Goal: Task Accomplishment & Management: Manage account settings

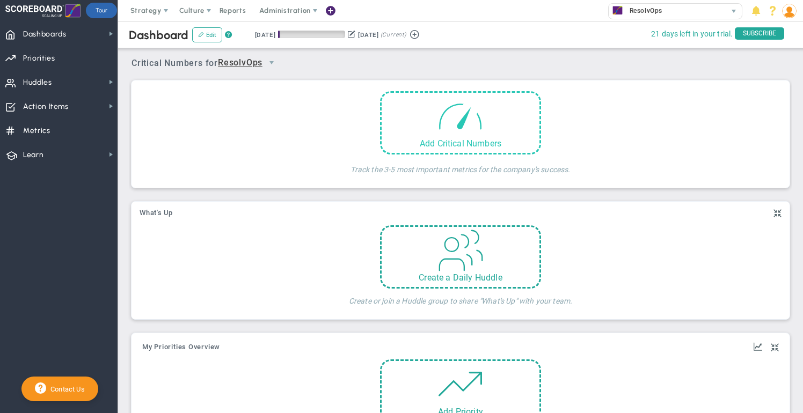
click at [448, 125] on span at bounding box center [461, 116] width 46 height 46
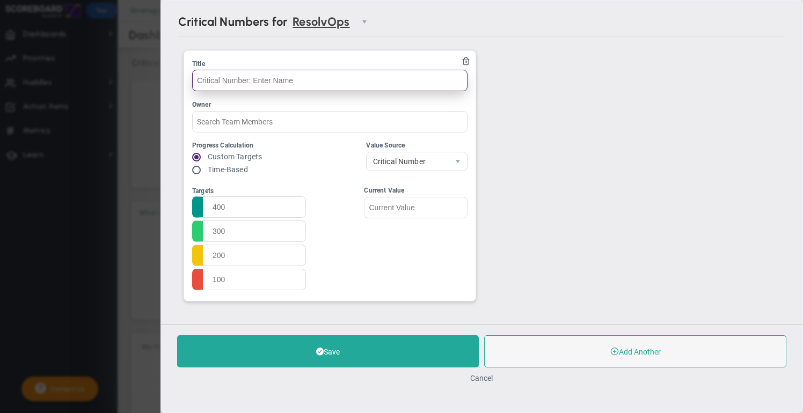
click at [306, 77] on input "text" at bounding box center [329, 80] width 275 height 21
type input "Number of Clients"
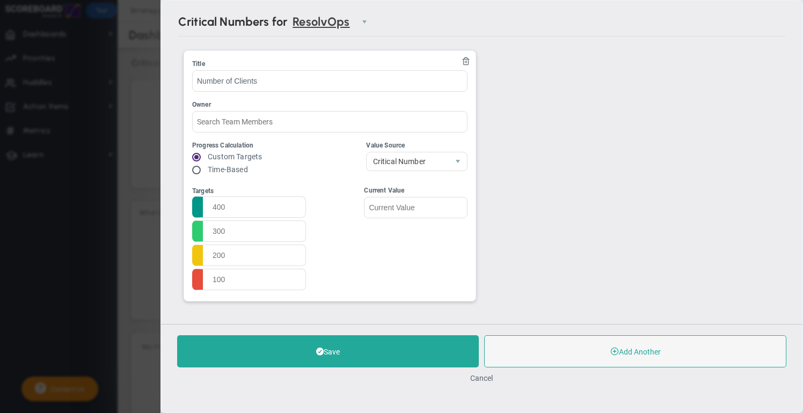
click at [199, 168] on input "radio" at bounding box center [200, 170] width 11 height 9
radio input "true"
radio input "false"
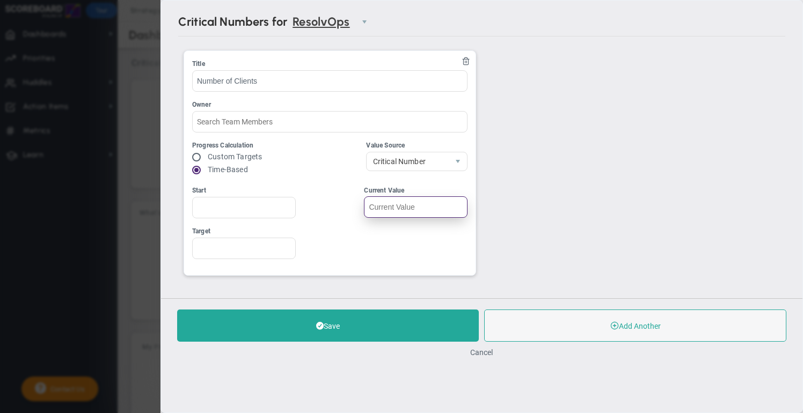
click at [404, 206] on input "text" at bounding box center [417, 206] width 104 height 21
type input "0"
click at [459, 161] on span "select" at bounding box center [458, 161] width 9 height 9
click at [314, 153] on div "Progress Calculation Custom Targets Time-Based Value Source Critical Number Loc…" at bounding box center [329, 159] width 275 height 37
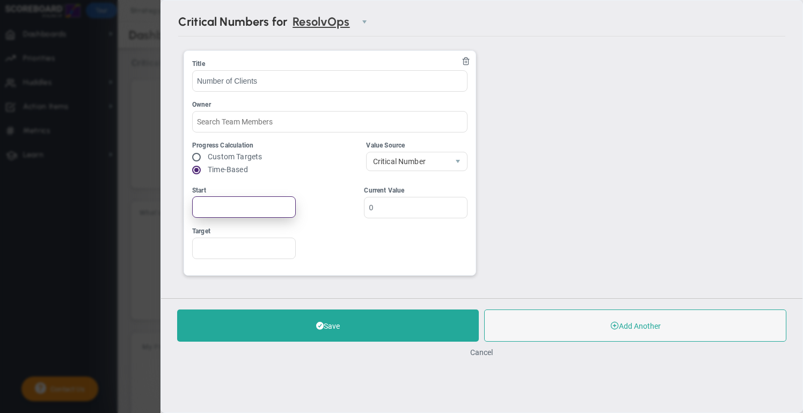
click at [241, 208] on input "Start" at bounding box center [244, 206] width 104 height 21
click at [286, 210] on input "-1" at bounding box center [244, 206] width 104 height 21
type input "0"
click at [288, 202] on input "0" at bounding box center [244, 206] width 104 height 21
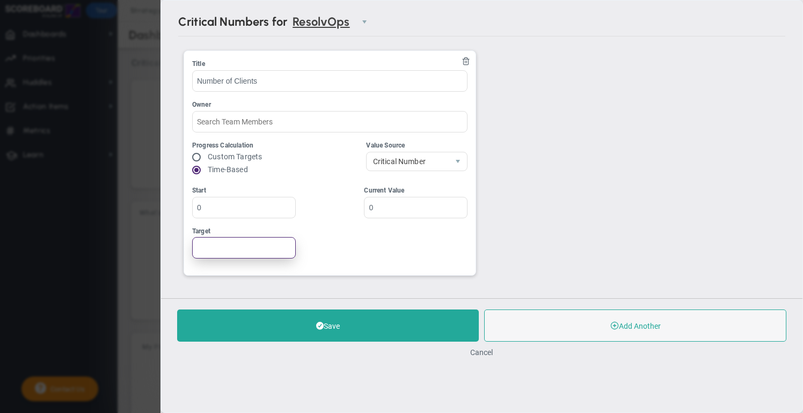
click at [264, 248] on input "Target" at bounding box center [244, 247] width 104 height 21
click at [288, 244] on input "1" at bounding box center [244, 247] width 104 height 21
type input "4"
click at [288, 244] on input "4" at bounding box center [244, 247] width 104 height 21
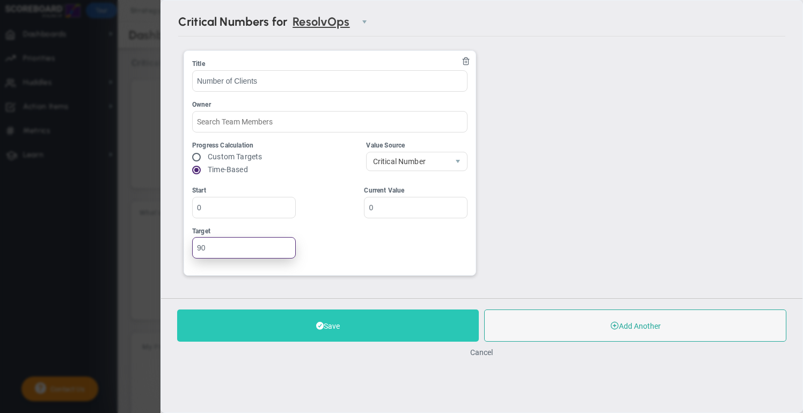
type input "90"
click at [275, 325] on button "Save" at bounding box center [328, 326] width 302 height 32
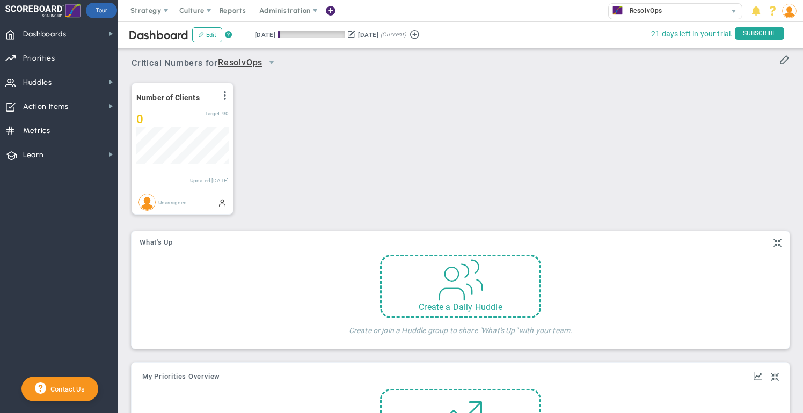
scroll to position [38, 92]
click at [221, 94] on span at bounding box center [225, 95] width 9 height 9
click at [171, 114] on span "Edit" at bounding box center [167, 117] width 12 height 8
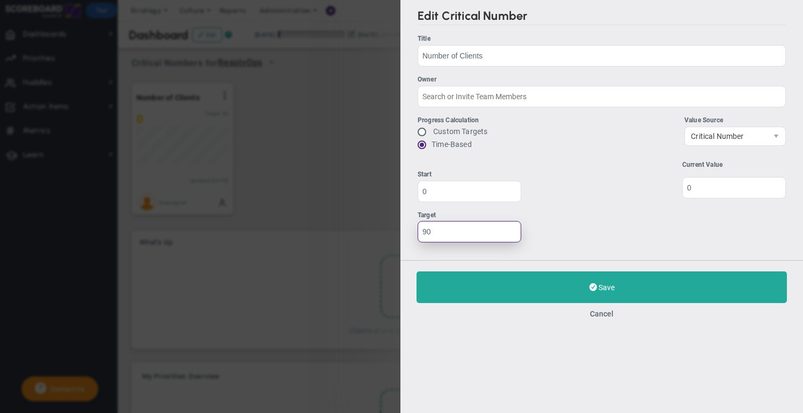
click at [438, 228] on input "90" at bounding box center [470, 231] width 104 height 21
type input "9"
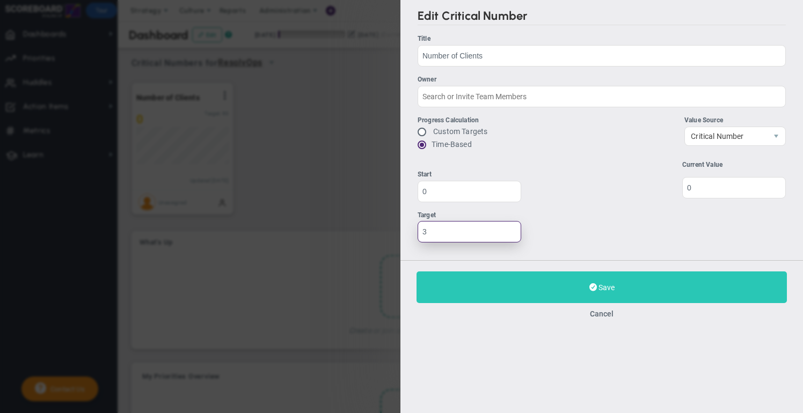
type input "3"
click at [511, 279] on button "Save Update" at bounding box center [602, 288] width 370 height 32
